Goal: Task Accomplishment & Management: Use online tool/utility

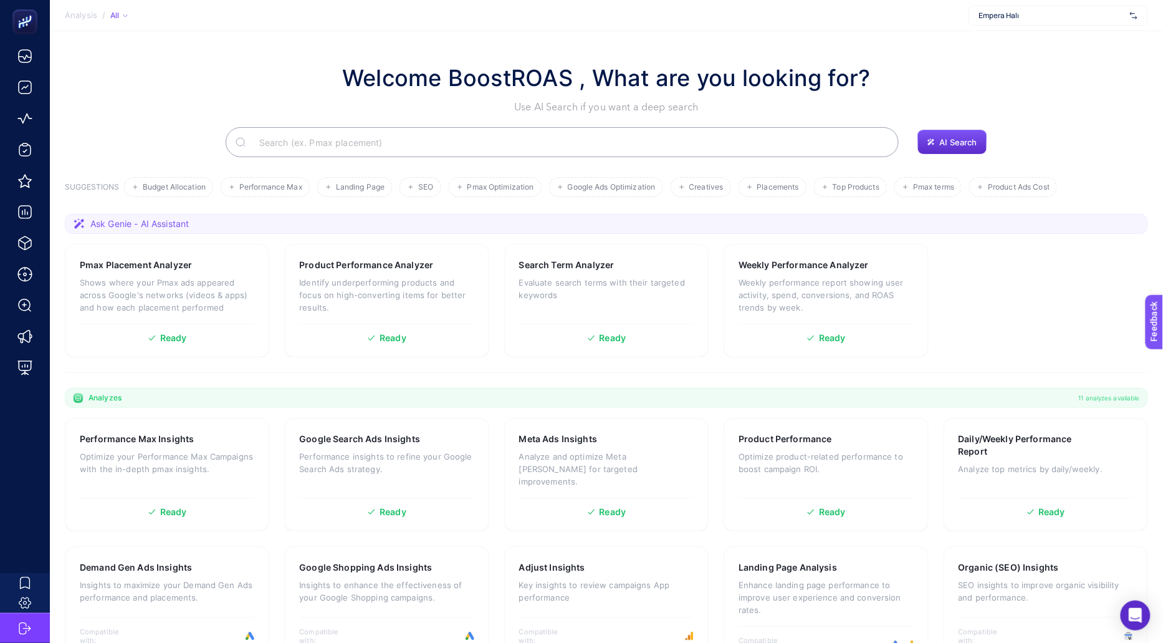
click at [1052, 20] on span "Empera Halı" at bounding box center [1052, 16] width 146 height 10
type input "prop"
click at [1033, 39] on div "Propia" at bounding box center [1058, 41] width 178 height 20
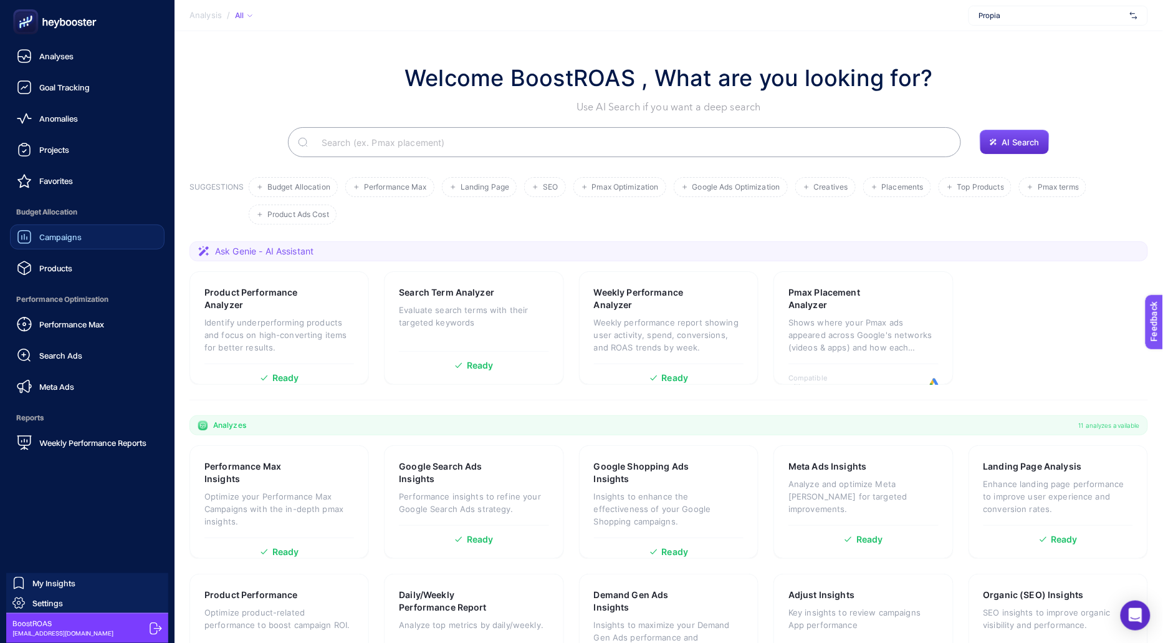
click at [111, 239] on link "Campaigns" at bounding box center [87, 236] width 155 height 25
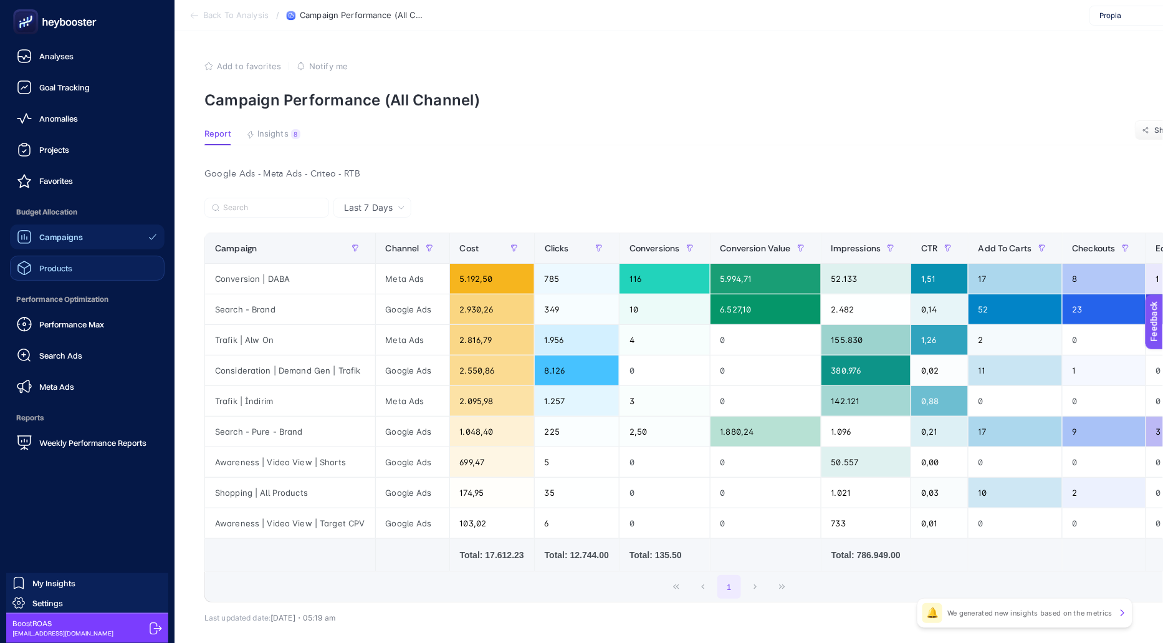
click at [100, 260] on link "Products" at bounding box center [87, 268] width 155 height 25
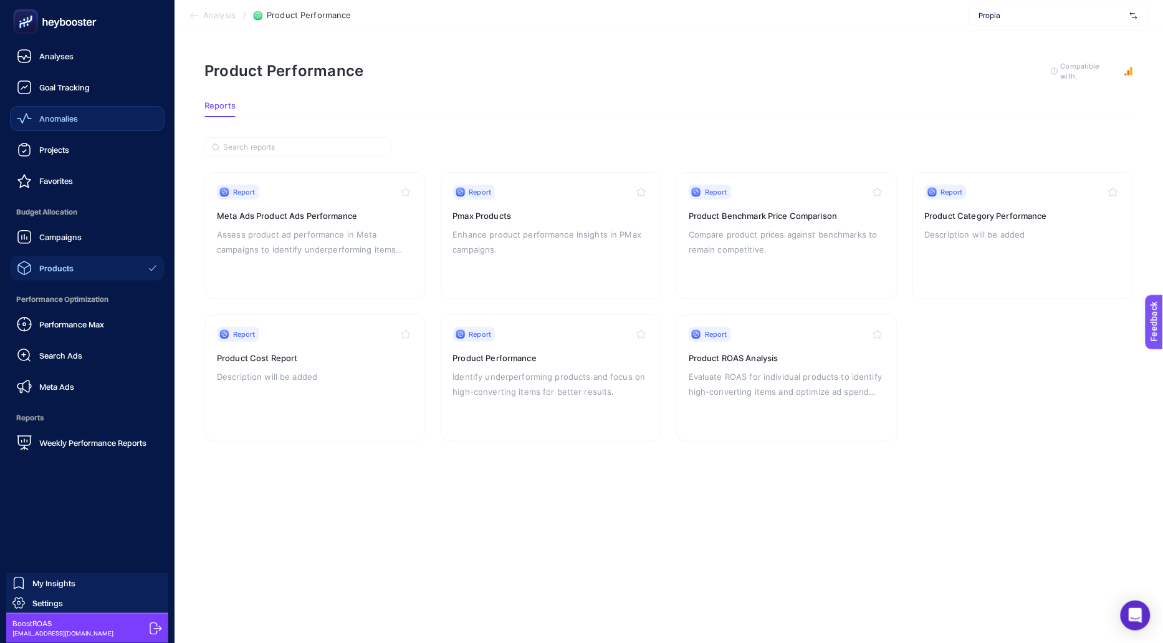
click at [110, 120] on link "Anomalies" at bounding box center [87, 118] width 155 height 25
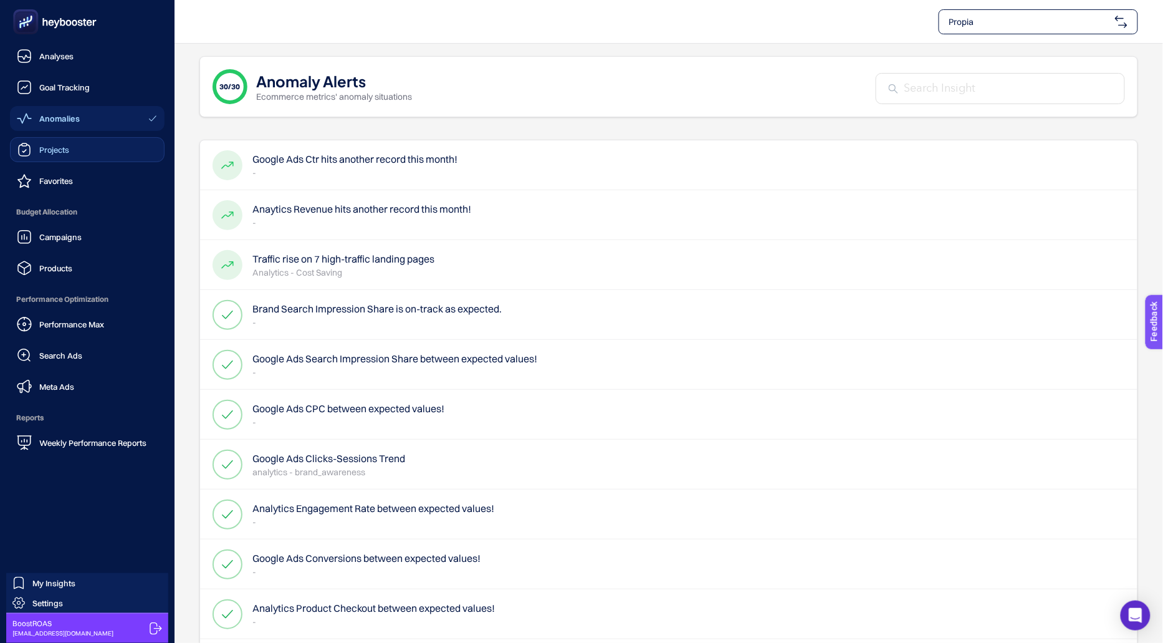
click at [88, 145] on link "Projects" at bounding box center [87, 149] width 155 height 25
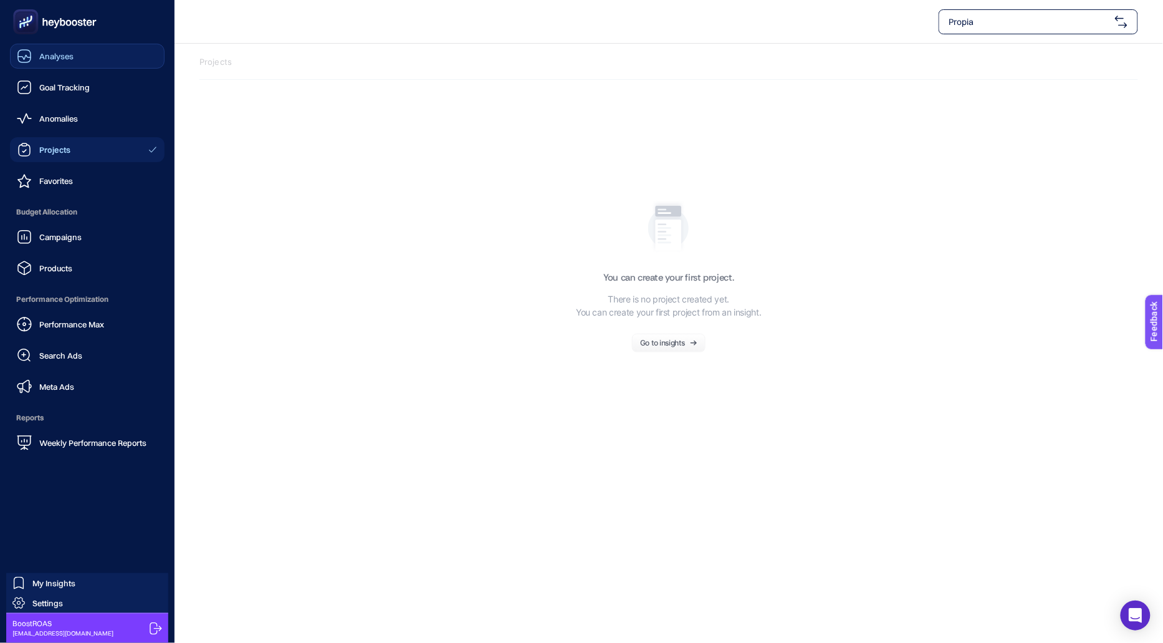
click at [31, 57] on icon at bounding box center [24, 56] width 15 height 15
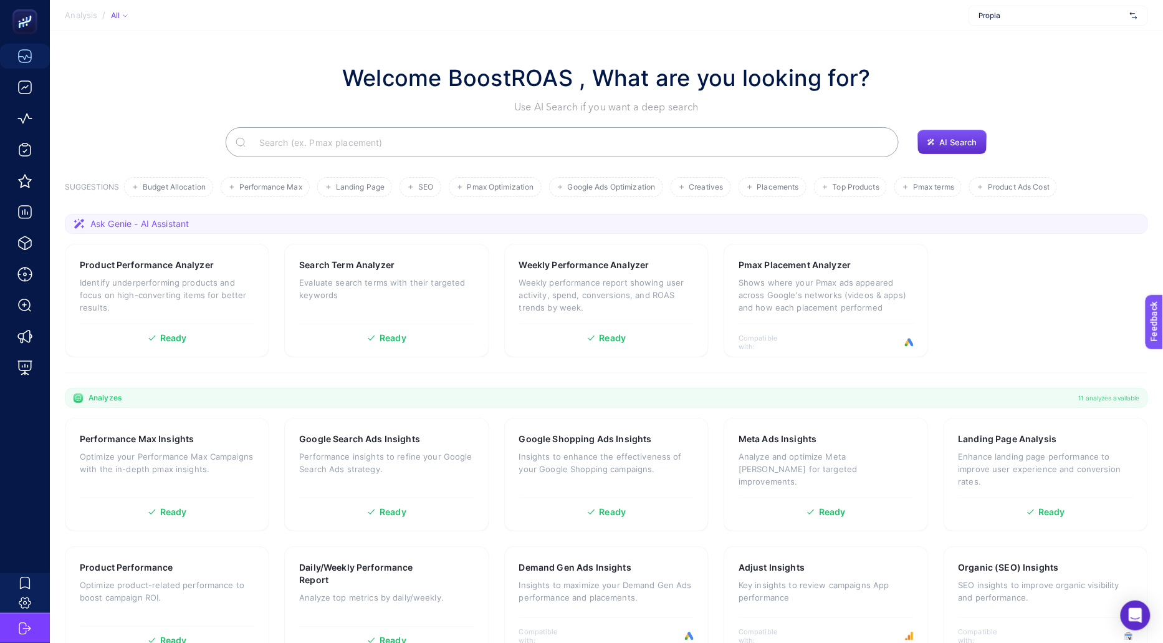
click at [332, 141] on input "Search" at bounding box center [569, 142] width 640 height 35
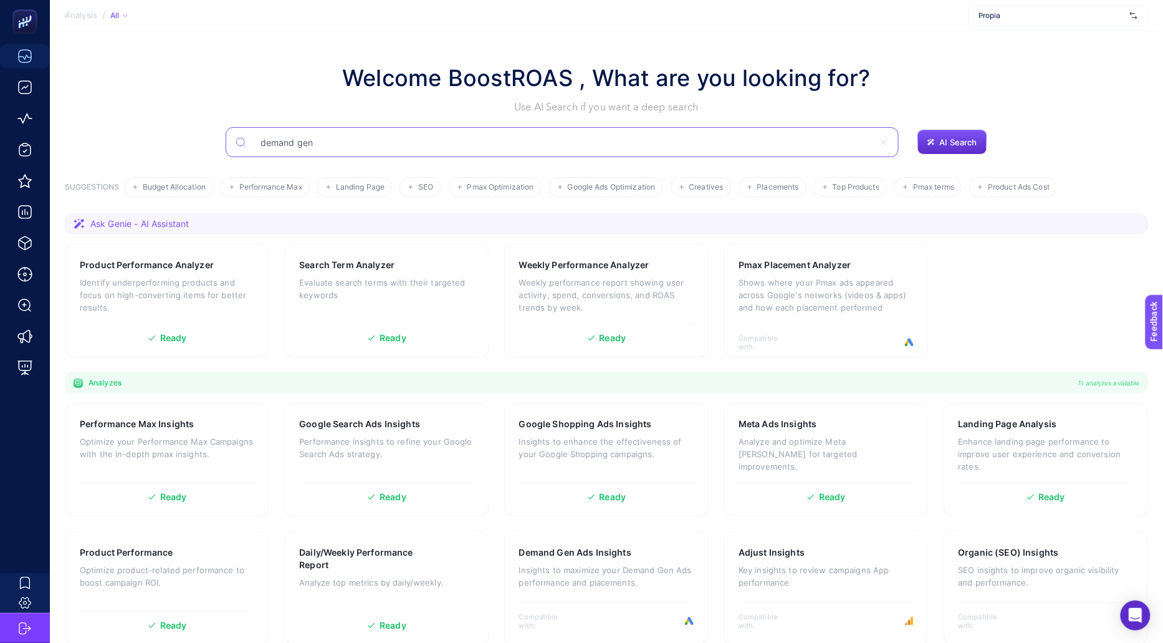
type input "demand gen"
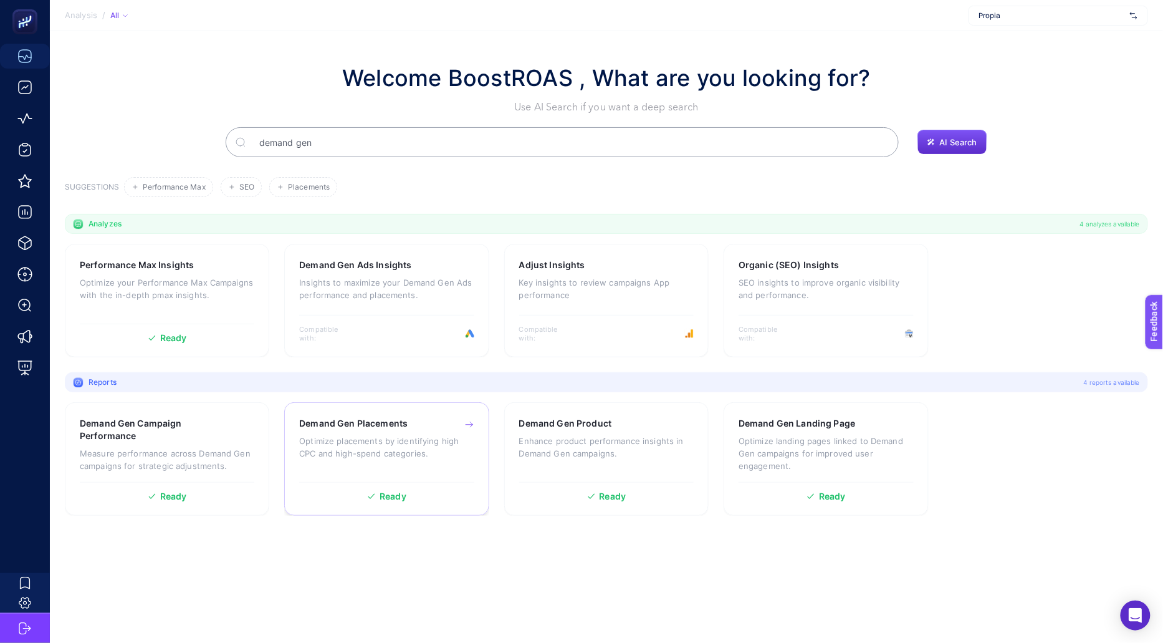
click at [421, 463] on div "Demand Gen Placements Optimize placements by identifying high CPC and high-spen…" at bounding box center [386, 446] width 175 height 59
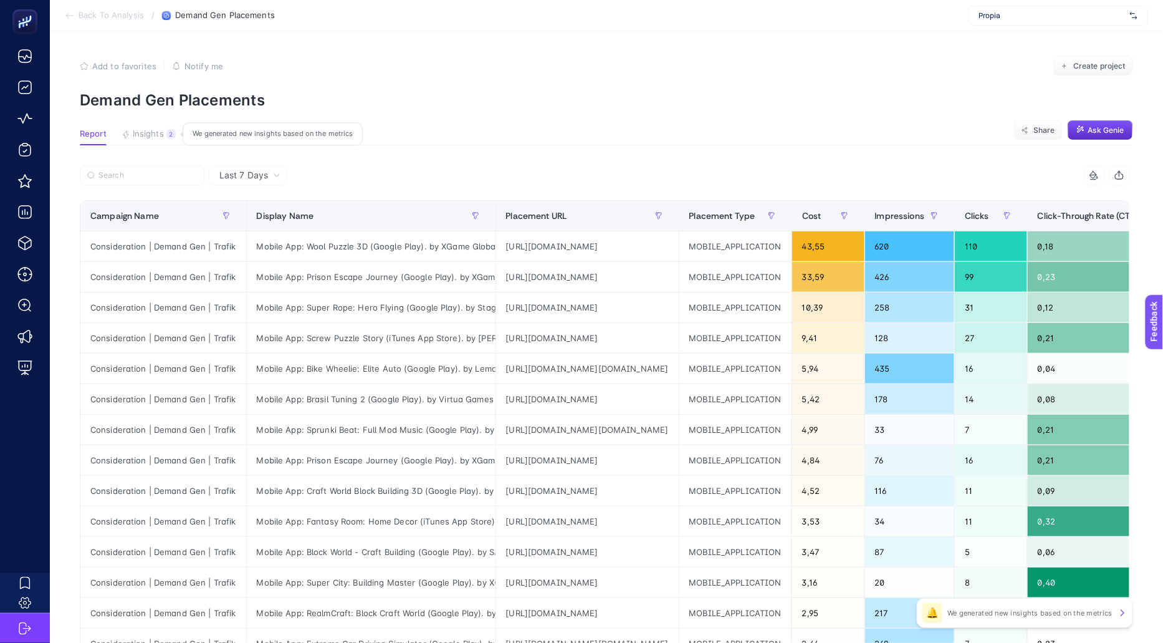
click at [163, 133] on button "Insights 2 We generated new insights based on the metrics" at bounding box center [149, 137] width 54 height 16
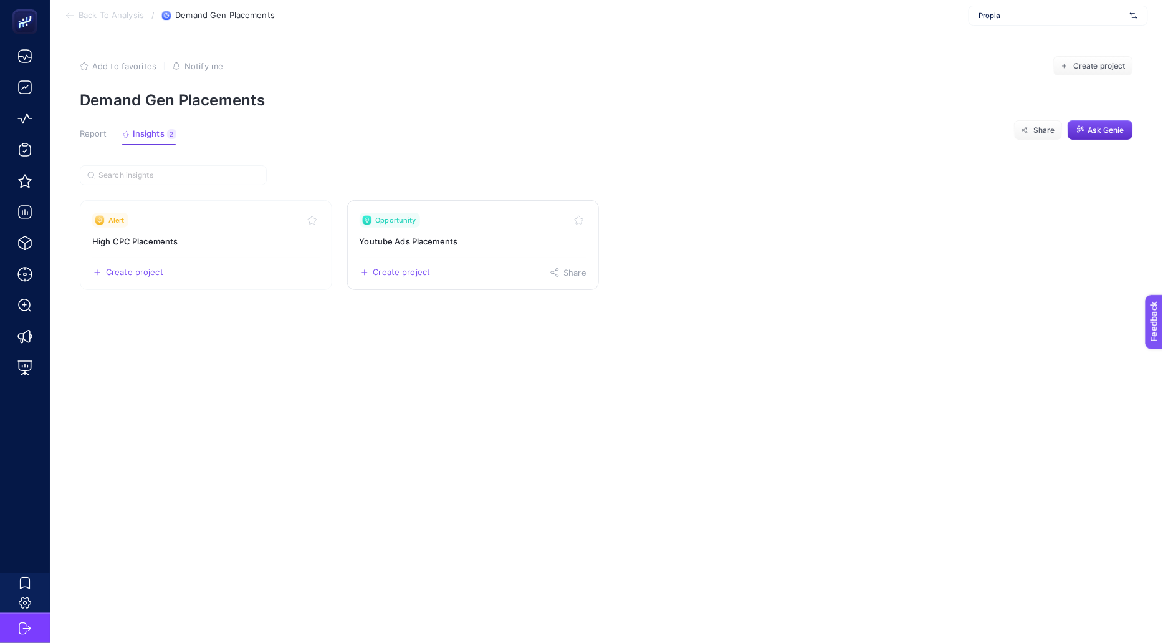
click at [466, 249] on link "Opportunity Youtube Ads Placements Create project Share" at bounding box center [473, 245] width 252 height 90
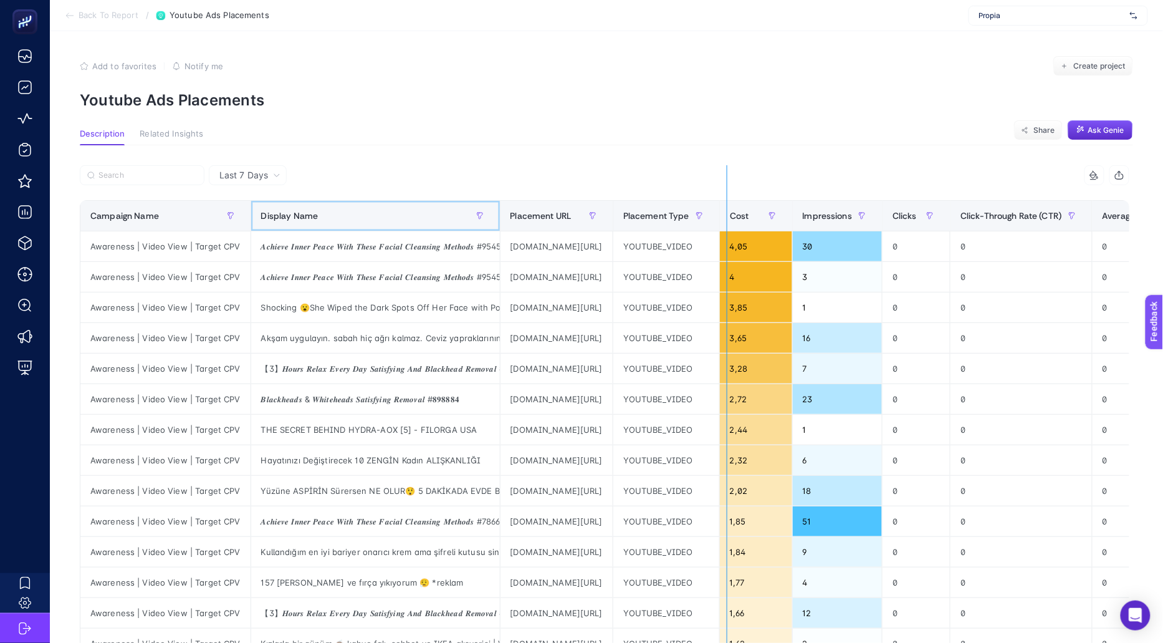
drag, startPoint x: 494, startPoint y: 213, endPoint x: 725, endPoint y: 218, distance: 231.3
click at [726, 218] on div "6 items selected Campaign Name Display Name Placement URL Placement Type Cost I…" at bounding box center [605, 535] width 1050 height 741
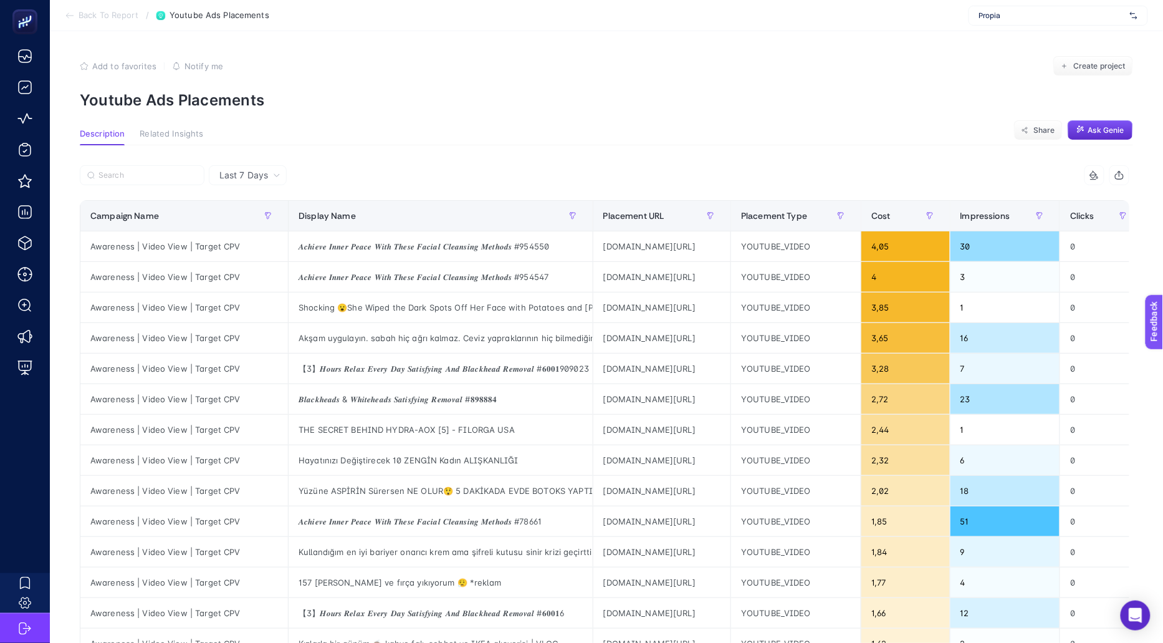
click at [426, 125] on article "Add to favorites false Notify me Create project Youtube Ads Placements Descript…" at bounding box center [606, 523] width 1113 height 984
click at [130, 16] on span "Back To Report" at bounding box center [109, 16] width 60 height 10
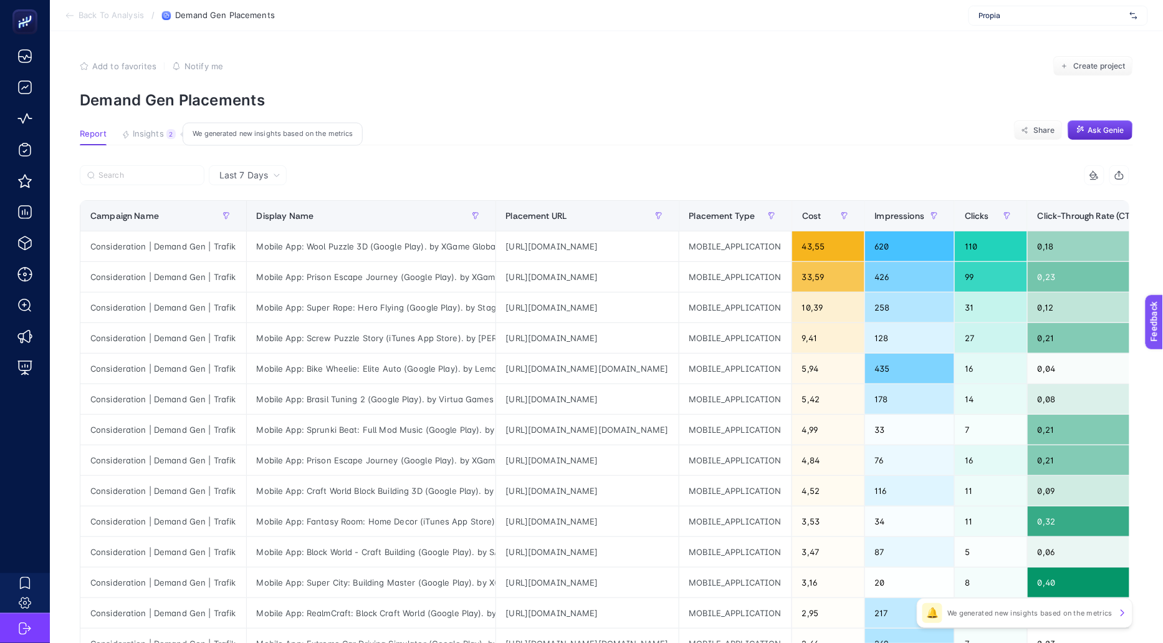
click at [145, 135] on span "Insights" at bounding box center [148, 134] width 31 height 10
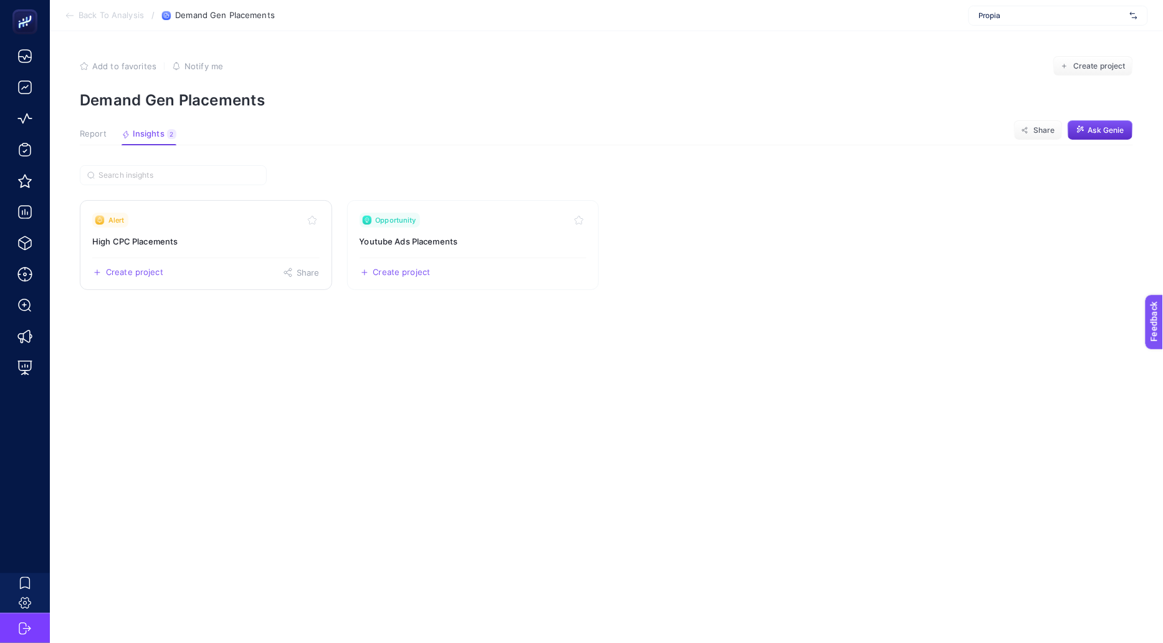
click at [245, 254] on link "Alert High CPC Placements Create project Share" at bounding box center [206, 245] width 252 height 90
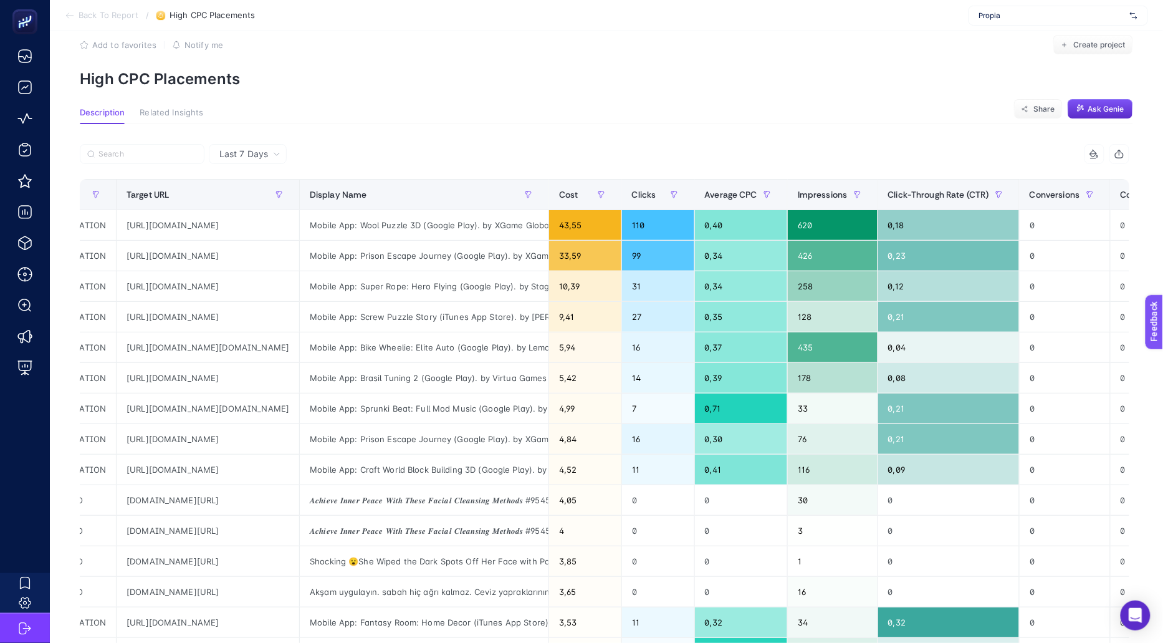
scroll to position [0, 446]
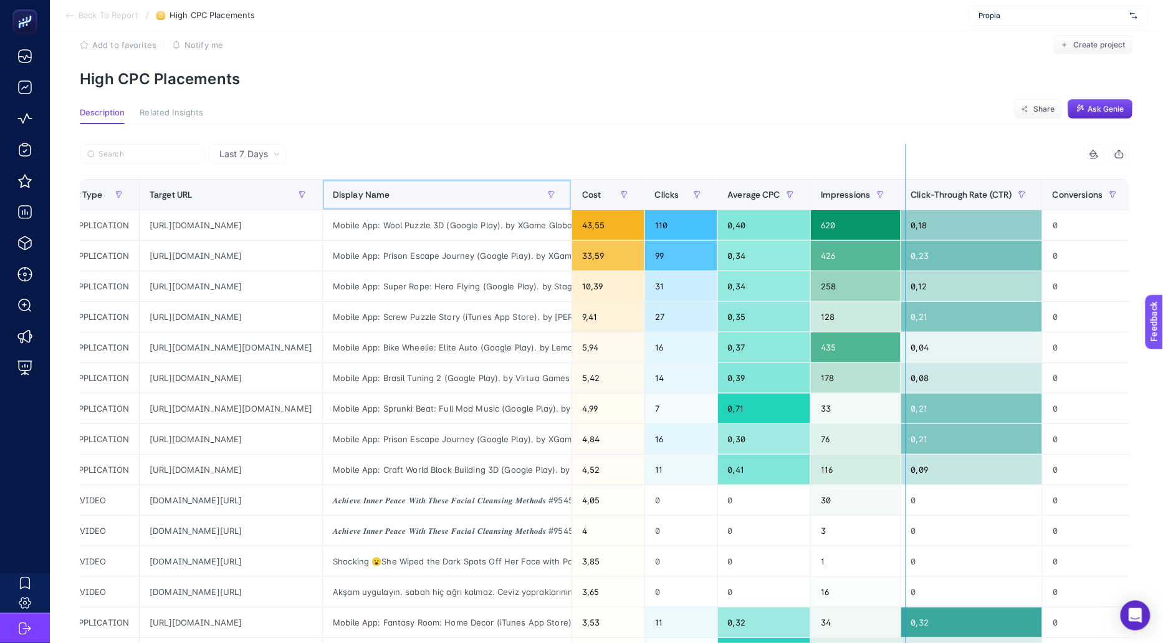
drag, startPoint x: 660, startPoint y: 196, endPoint x: 928, endPoint y: 209, distance: 267.7
click at [928, 209] on div "7 items selected Campaign Name Placement Placement Type Target URL Display Name…" at bounding box center [605, 514] width 1050 height 741
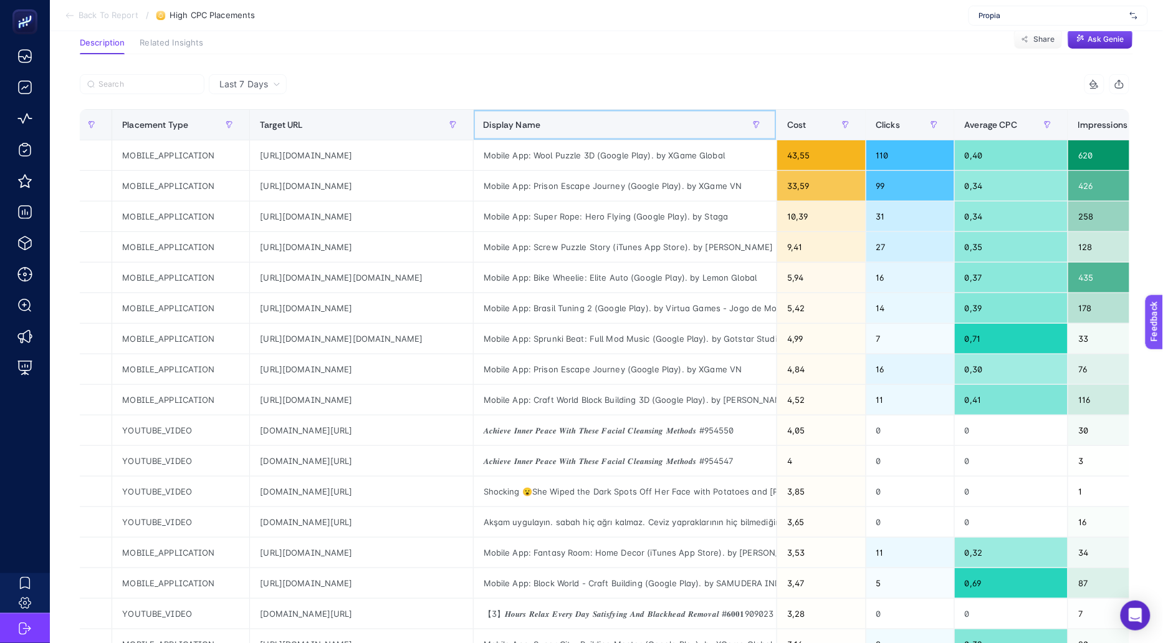
scroll to position [0, 25]
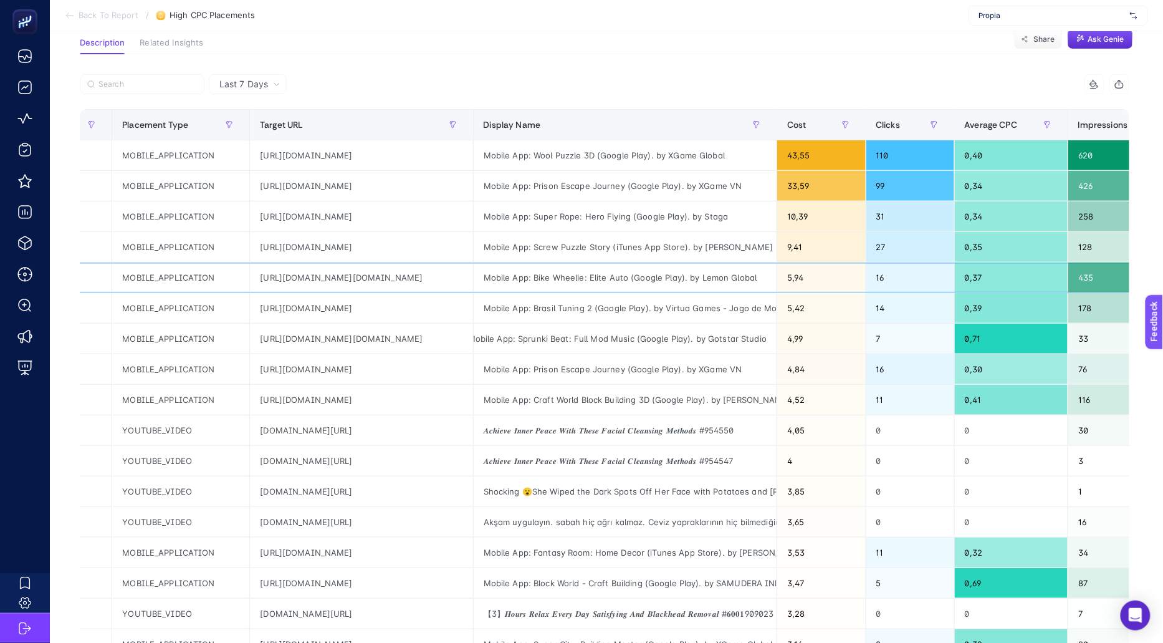
click at [949, 287] on div "16" at bounding box center [910, 277] width 88 height 30
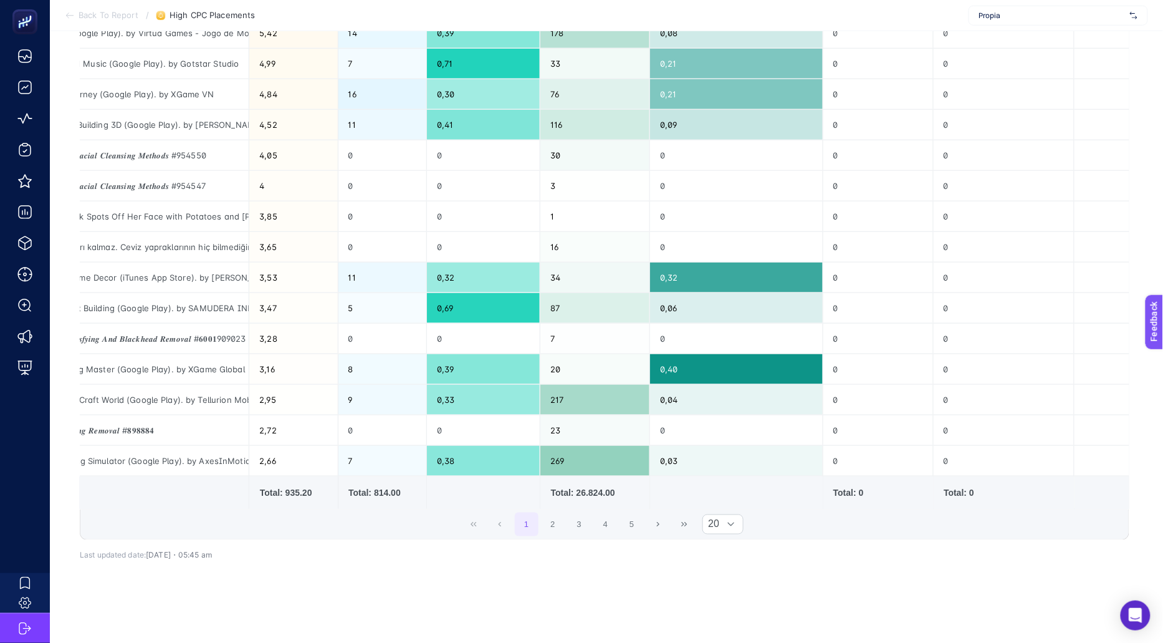
scroll to position [0, 0]
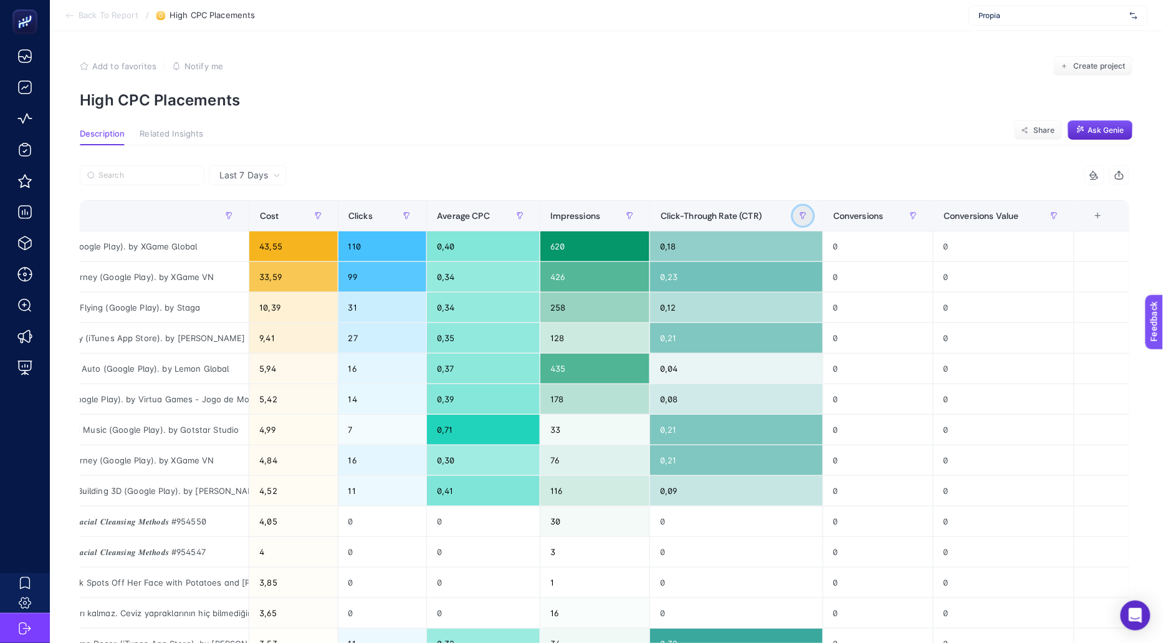
click at [807, 218] on icon "button" at bounding box center [802, 215] width 7 height 7
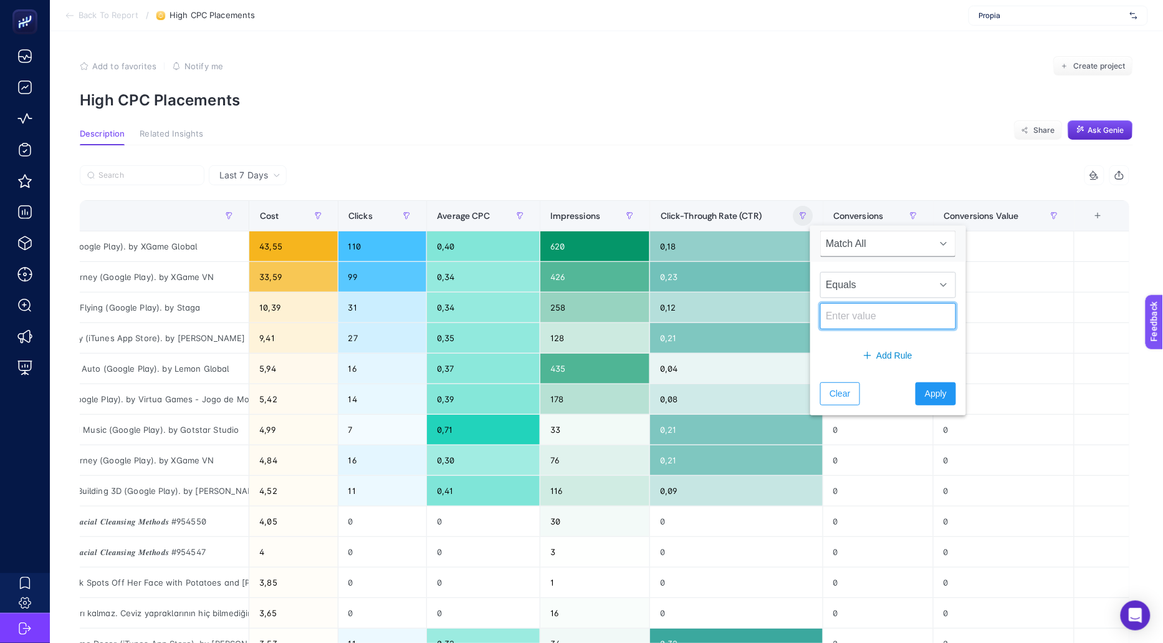
click at [858, 318] on input at bounding box center [888, 316] width 136 height 26
click at [858, 295] on span "Equals" at bounding box center [876, 284] width 111 height 25
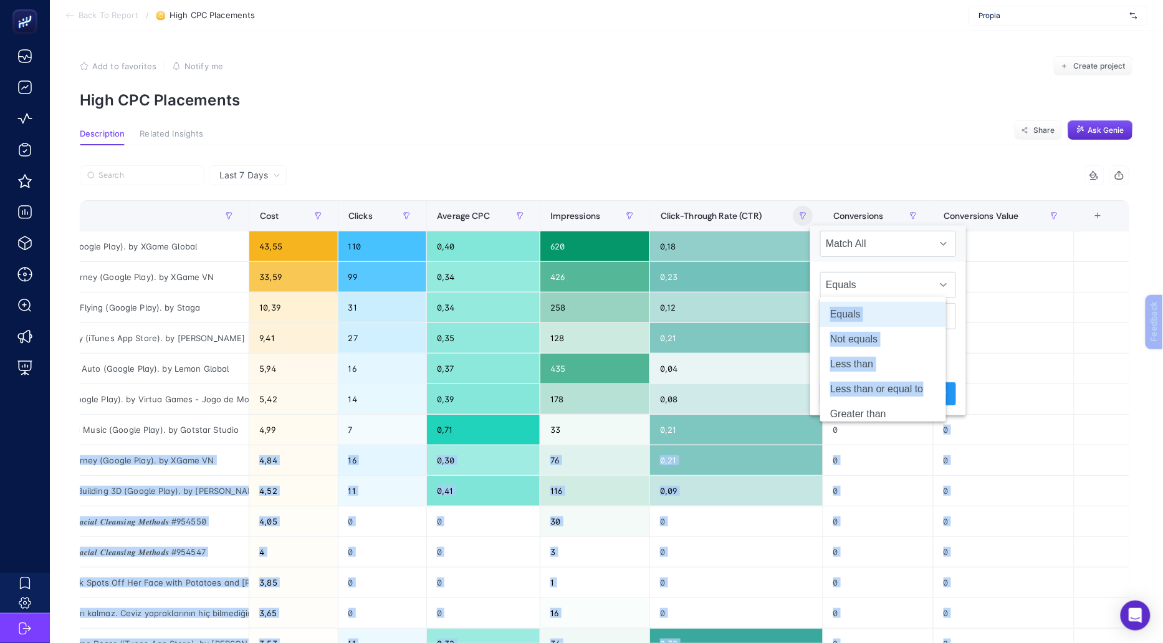
scroll to position [35, 0]
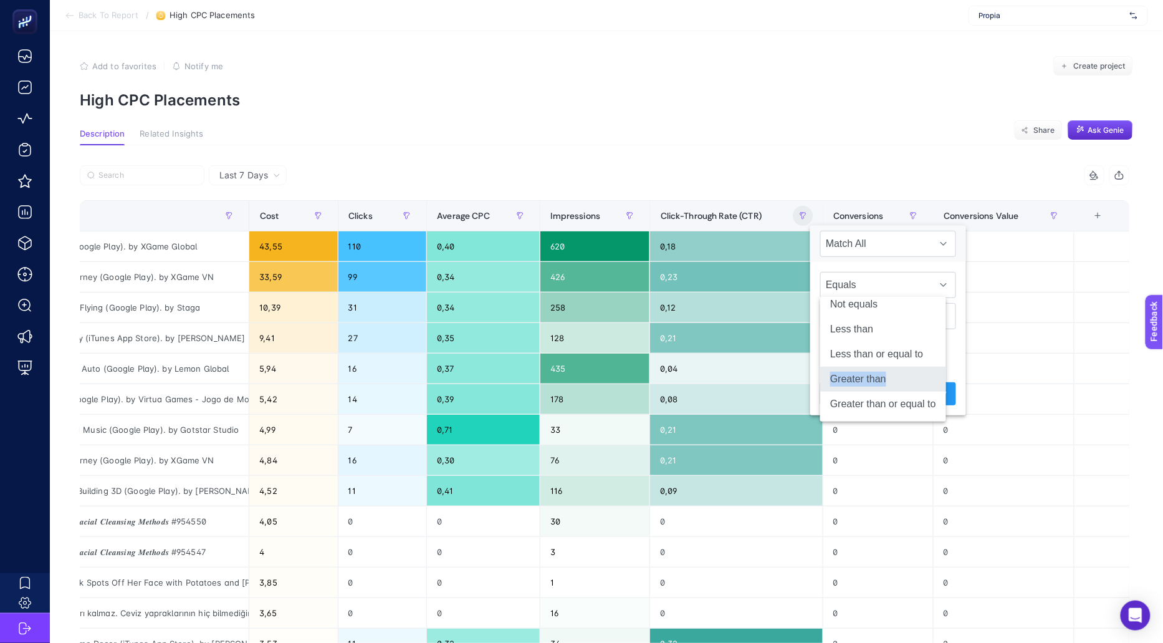
drag, startPoint x: 868, startPoint y: 397, endPoint x: 843, endPoint y: 387, distance: 26.9
click at [844, 387] on ul "Equals Not equals Less than Less than or equal to Greater than Greater than or …" at bounding box center [883, 342] width 126 height 160
click at [843, 386] on li "Greater than" at bounding box center [883, 379] width 126 height 25
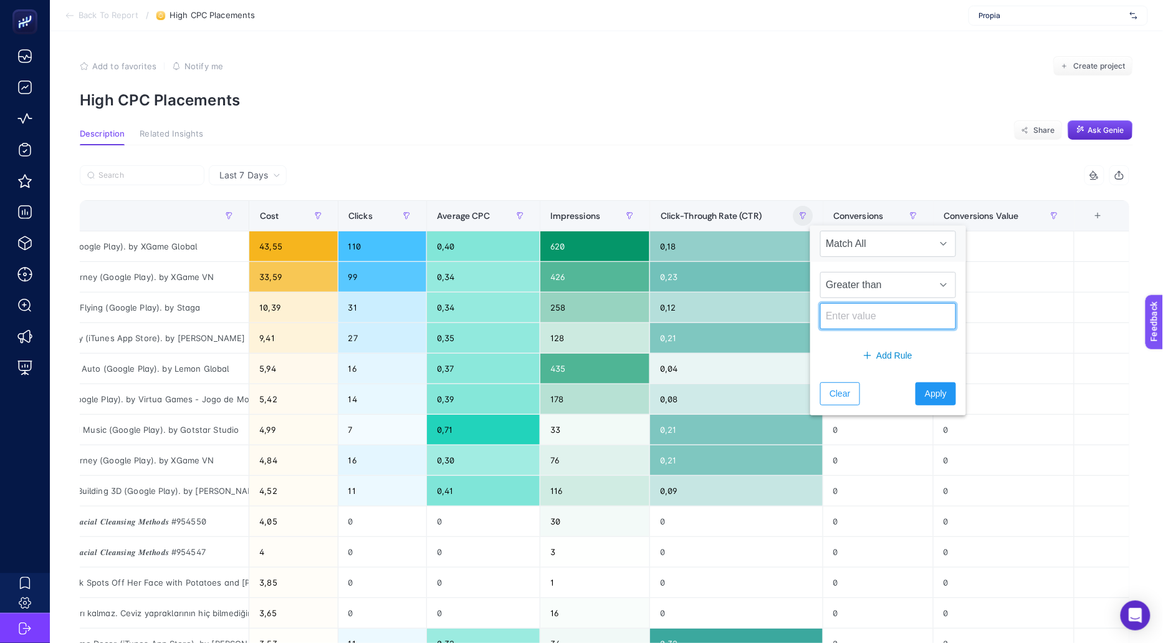
click at [844, 317] on input at bounding box center [888, 316] width 136 height 26
type input "1"
type input "0"
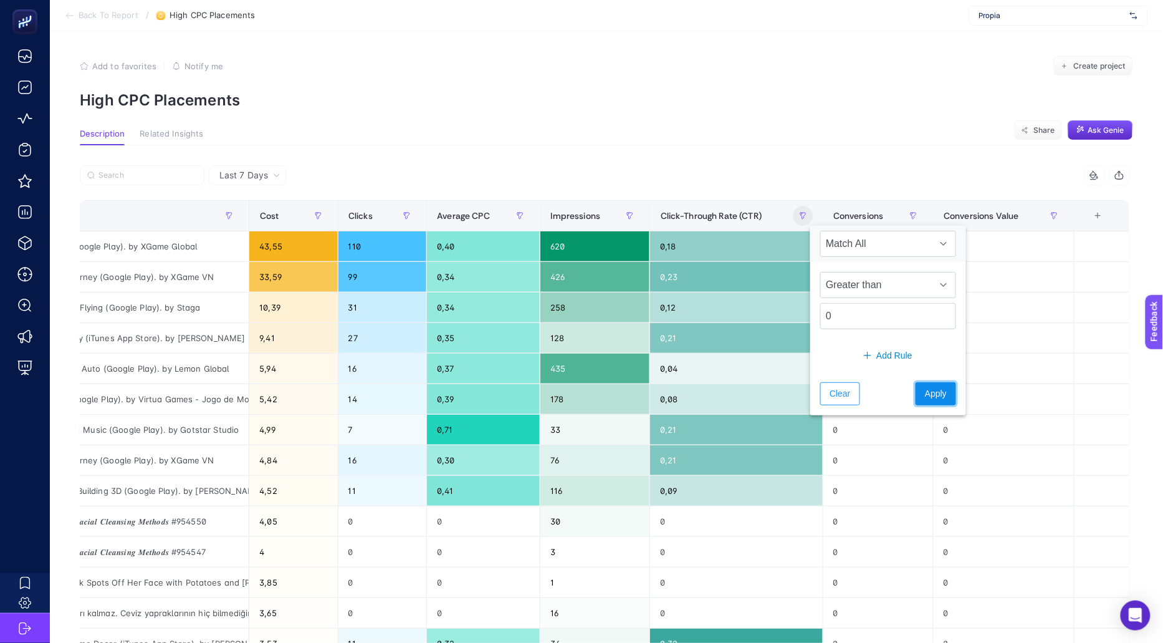
click at [924, 383] on button "Apply" at bounding box center [936, 393] width 41 height 23
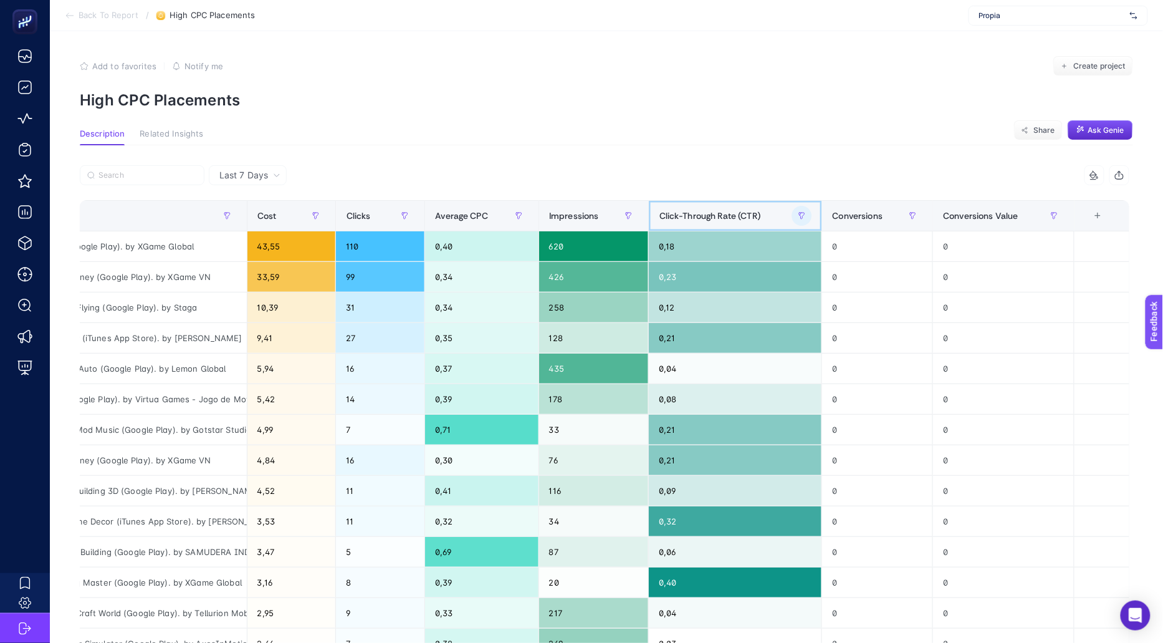
click at [750, 211] on span "Click-Through Rate (CTR)" at bounding box center [709, 216] width 101 height 10
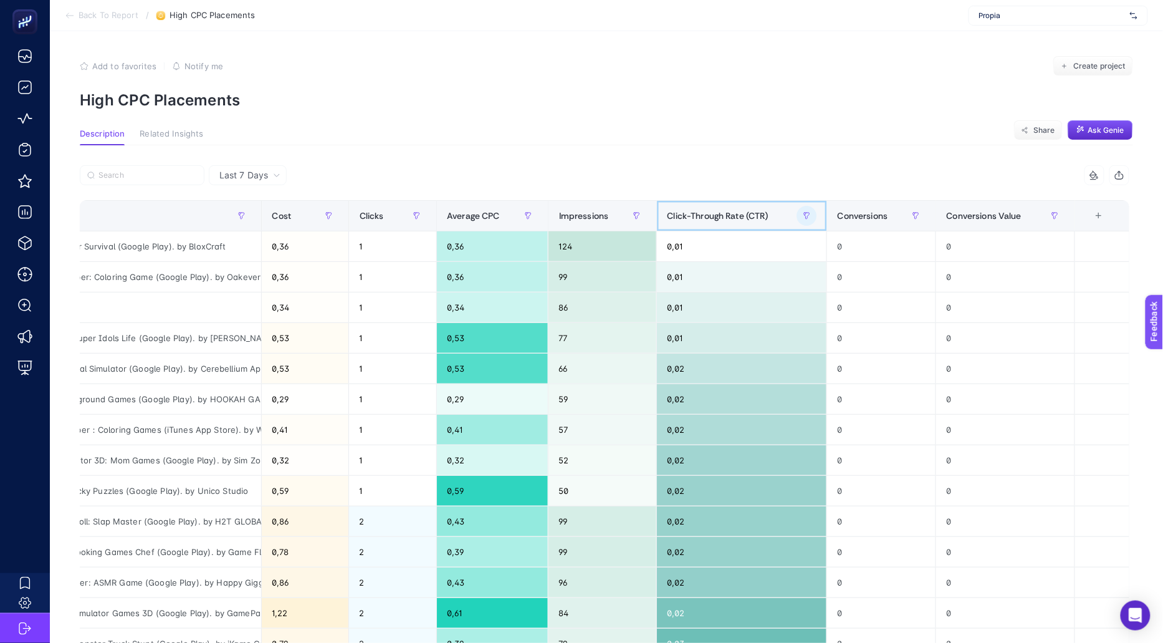
click at [750, 211] on span "Click-Through Rate (CTR)" at bounding box center [717, 216] width 101 height 10
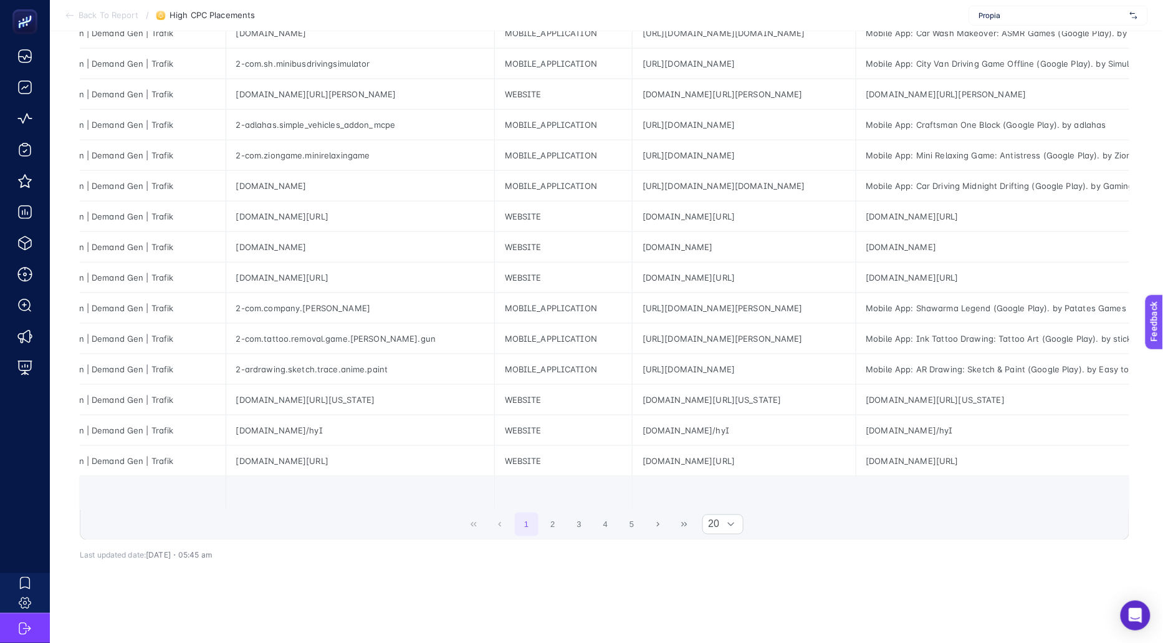
scroll to position [0, 0]
